Goal: Transaction & Acquisition: Subscribe to service/newsletter

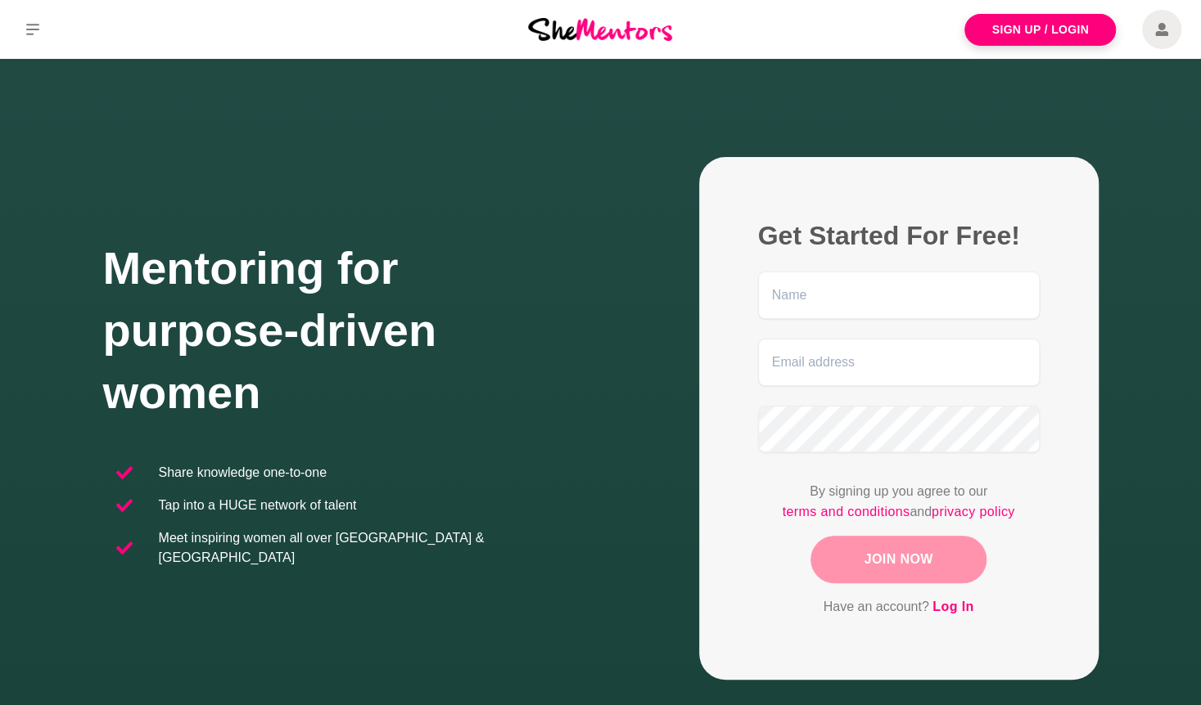
scroll to position [297, 0]
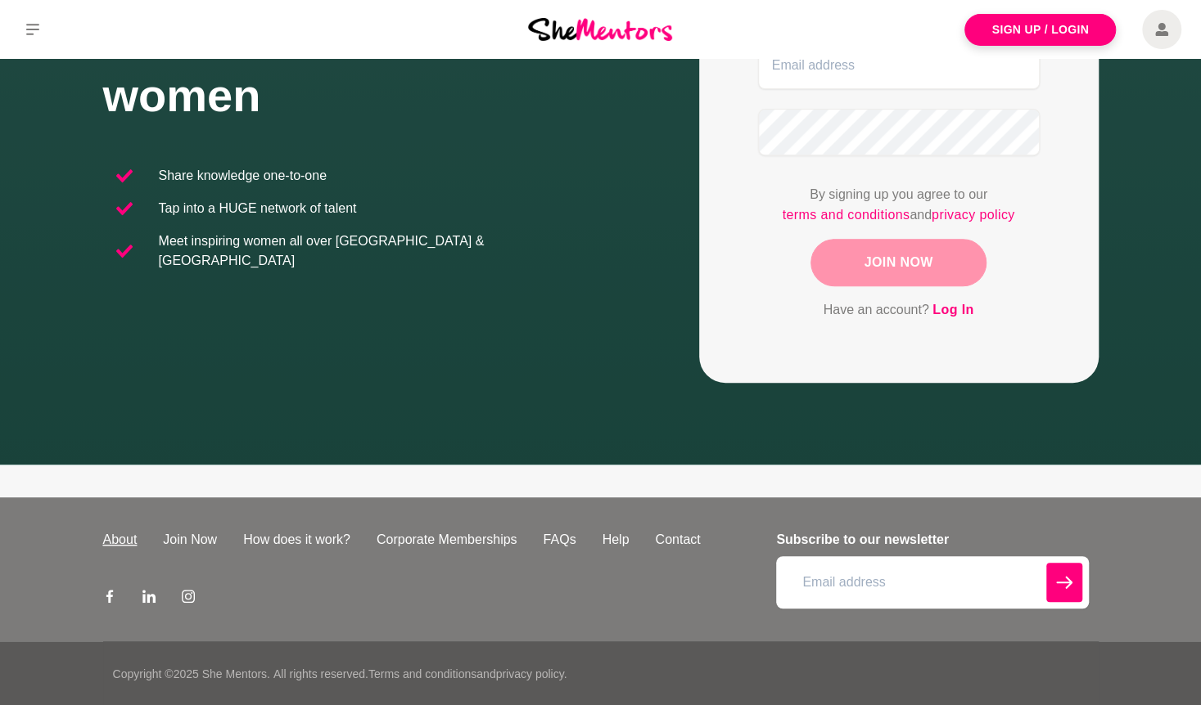
click at [121, 541] on link "About" at bounding box center [120, 540] width 61 height 20
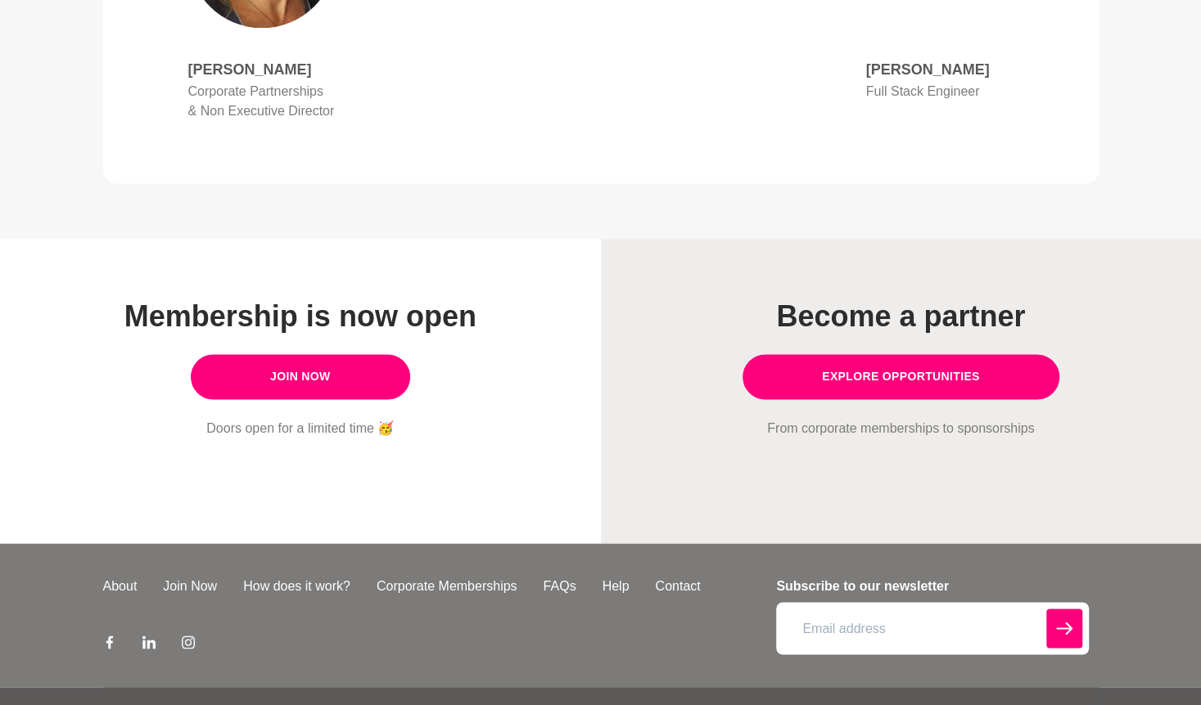
scroll to position [1327, 0]
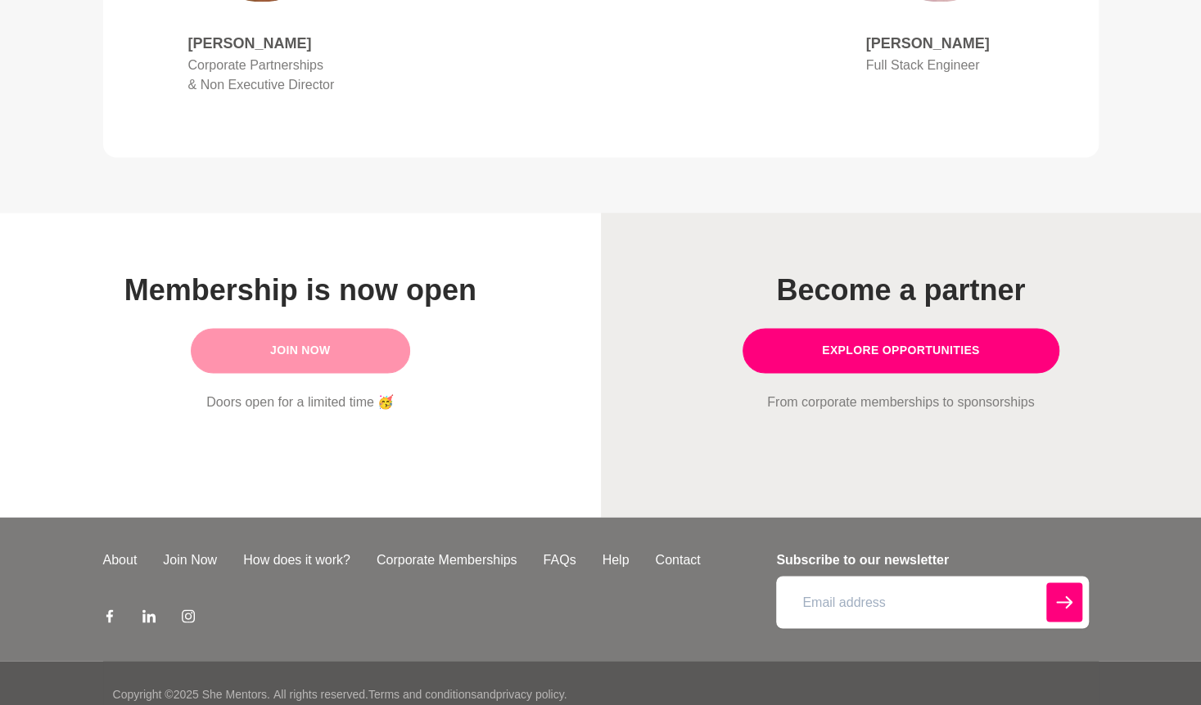
click at [322, 336] on link "Join Now" at bounding box center [300, 350] width 219 height 45
